Goal: Task Accomplishment & Management: Use online tool/utility

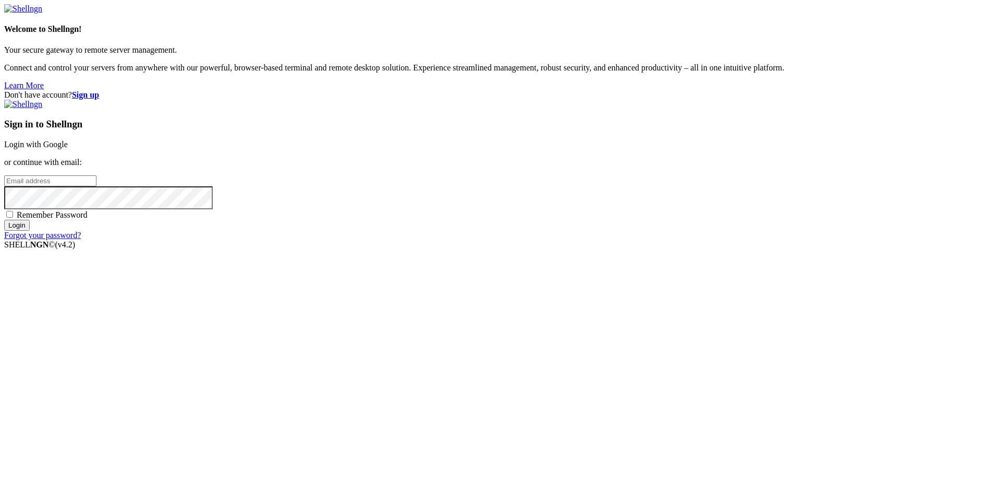
click at [68, 149] on link "Login with Google" at bounding box center [36, 144] width 64 height 9
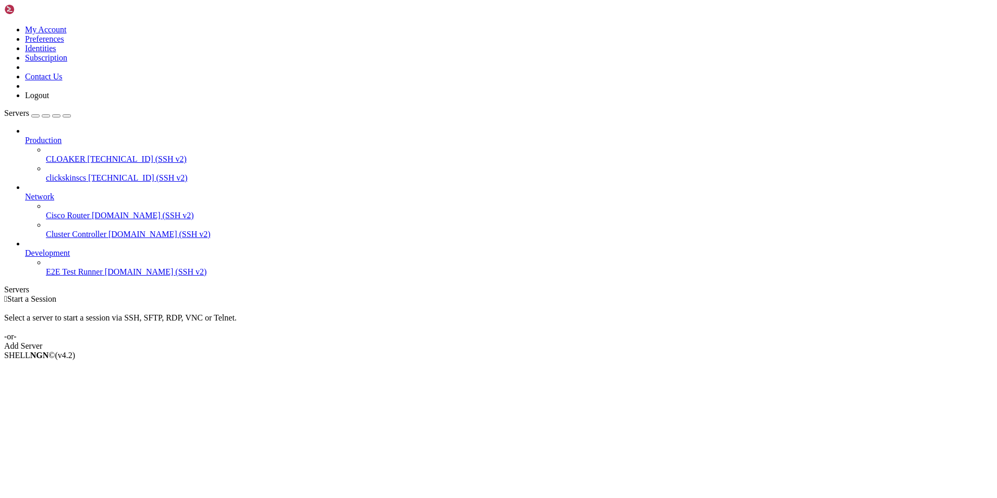
click at [35, 116] on div "button" at bounding box center [35, 116] width 0 height 0
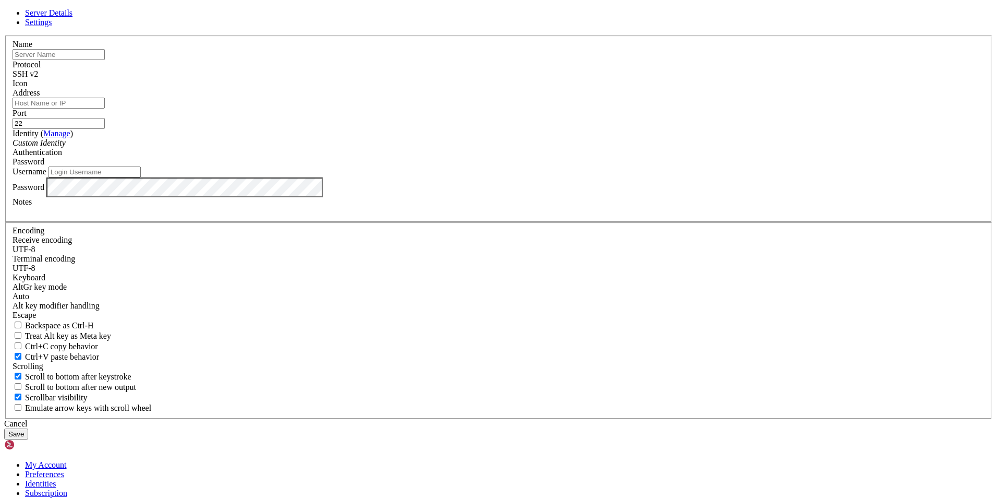
click at [52, 27] on link "Settings" at bounding box center [38, 22] width 27 height 9
click at [73, 17] on span "Server Details" at bounding box center [48, 12] width 47 height 9
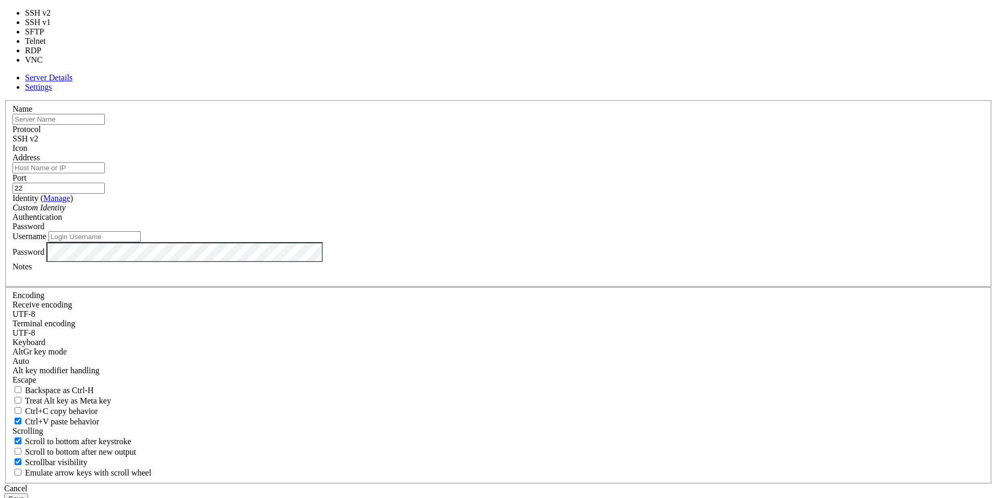
click at [38, 143] on span at bounding box center [38, 138] width 0 height 9
click at [577, 143] on div "SSH v2" at bounding box center [499, 138] width 972 height 9
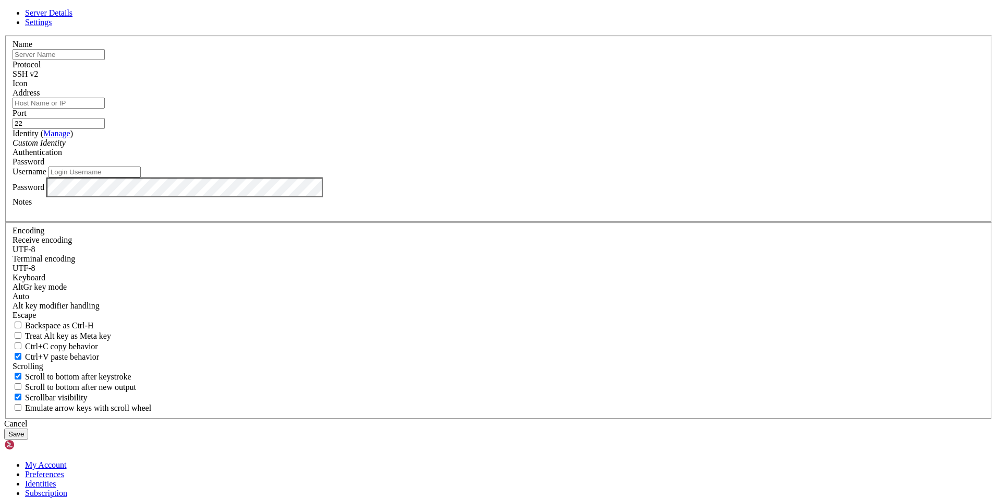
click at [13, 88] on span at bounding box center [13, 88] width 0 height 0
click at [624, 88] on div at bounding box center [499, 88] width 972 height 0
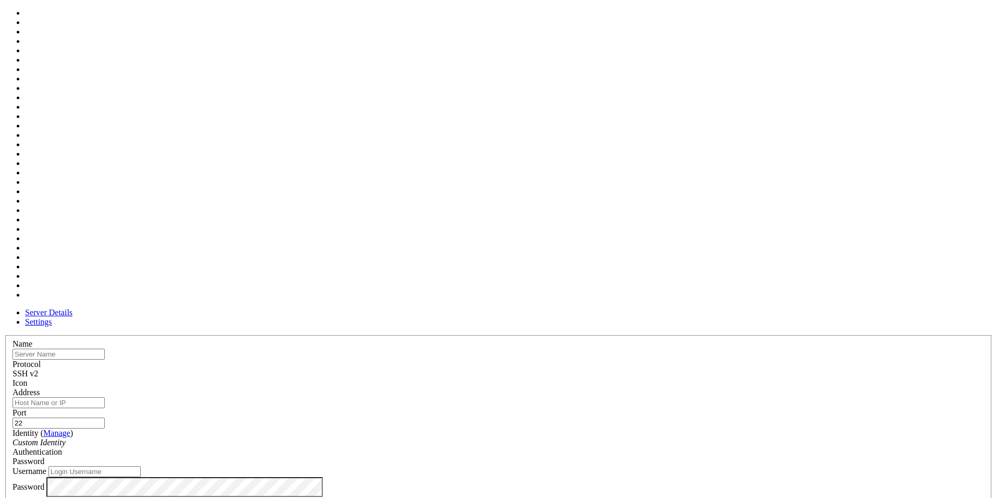
click at [4, 335] on link at bounding box center [4, 335] width 0 height 0
